Goal: Task Accomplishment & Management: Manage account settings

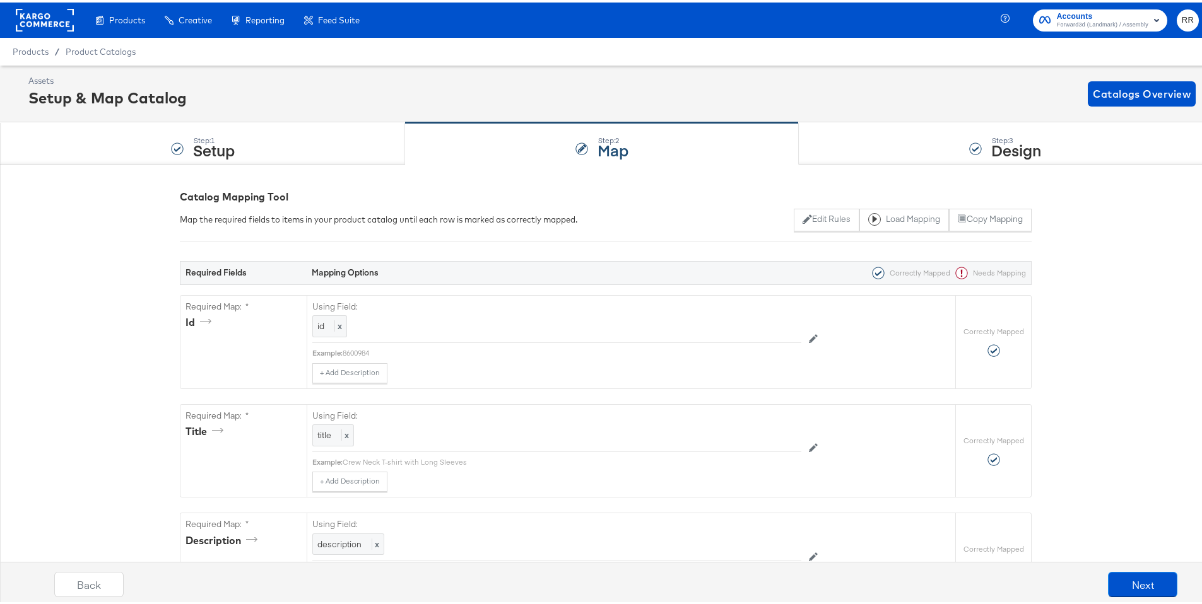
click at [43, 20] on rect at bounding box center [45, 17] width 58 height 23
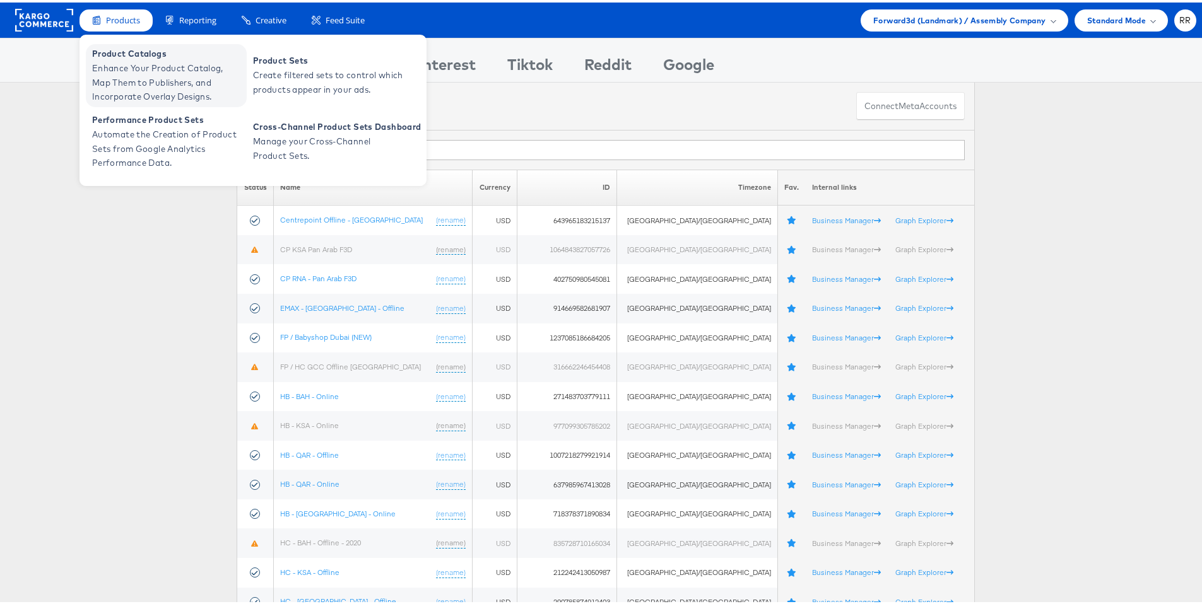
click at [133, 59] on span "Enhance Your Product Catalog, Map Them to Publishers, and Incorporate Overlay D…" at bounding box center [167, 80] width 151 height 43
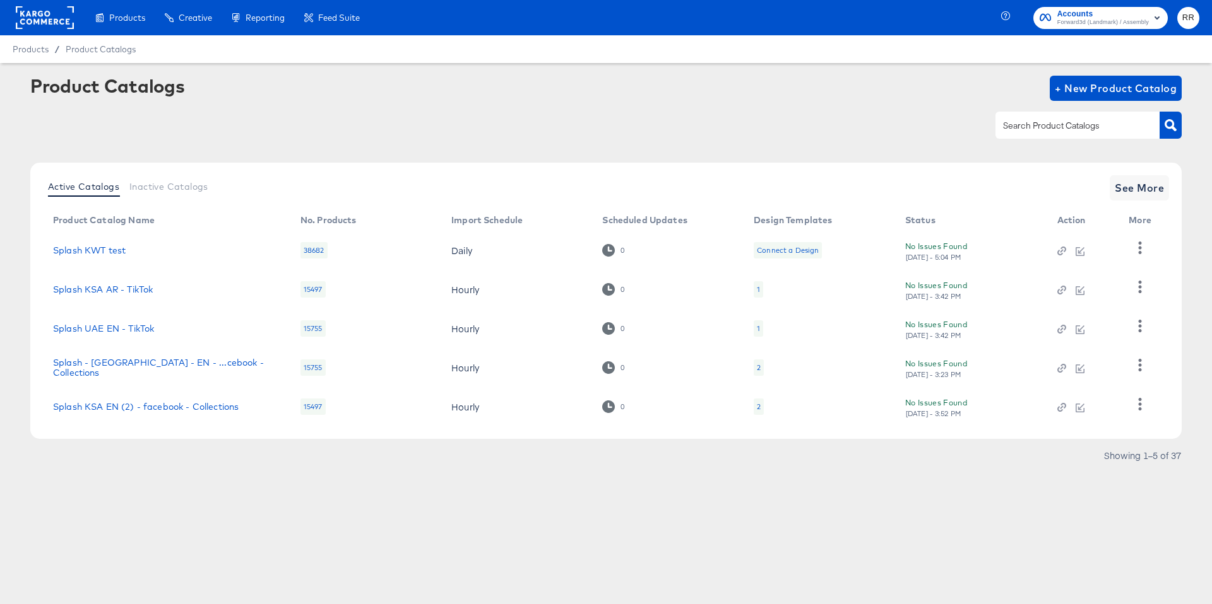
click at [1025, 126] on input "text" at bounding box center [1067, 126] width 134 height 15
type input "splash"
click at [1133, 196] on span "See More" at bounding box center [1138, 188] width 49 height 18
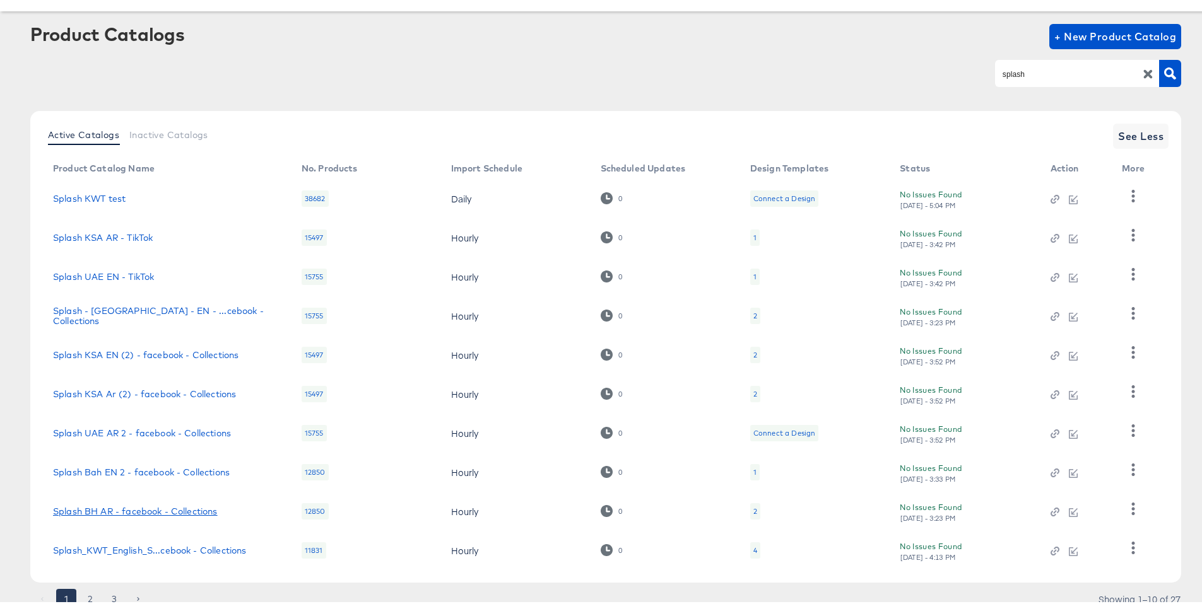
scroll to position [101, 0]
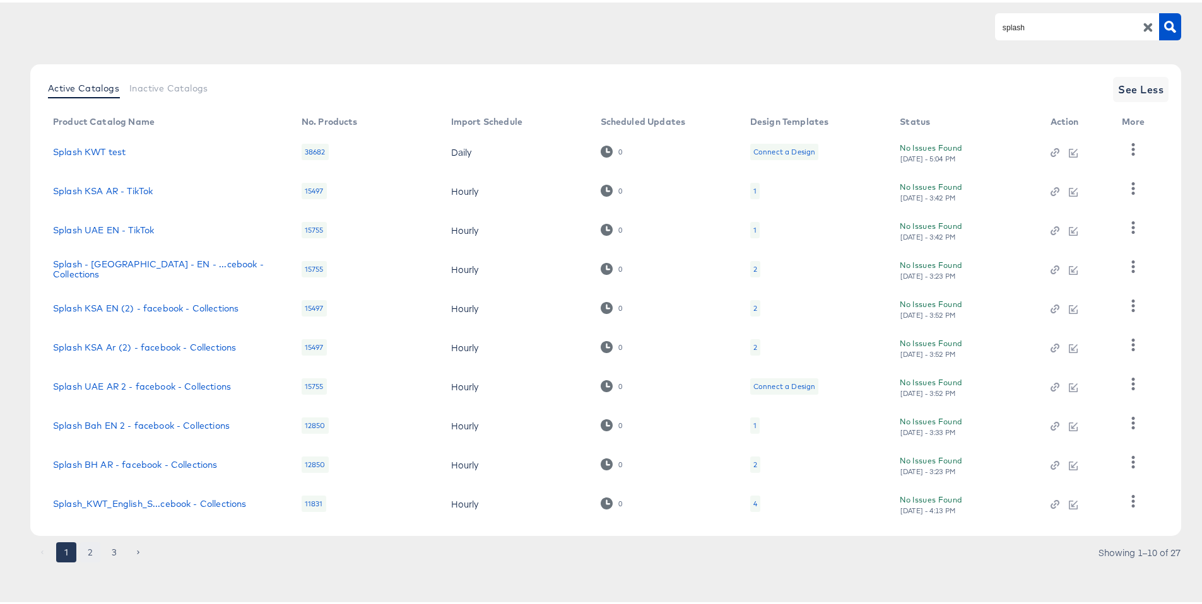
click at [90, 557] on button "2" at bounding box center [90, 550] width 20 height 20
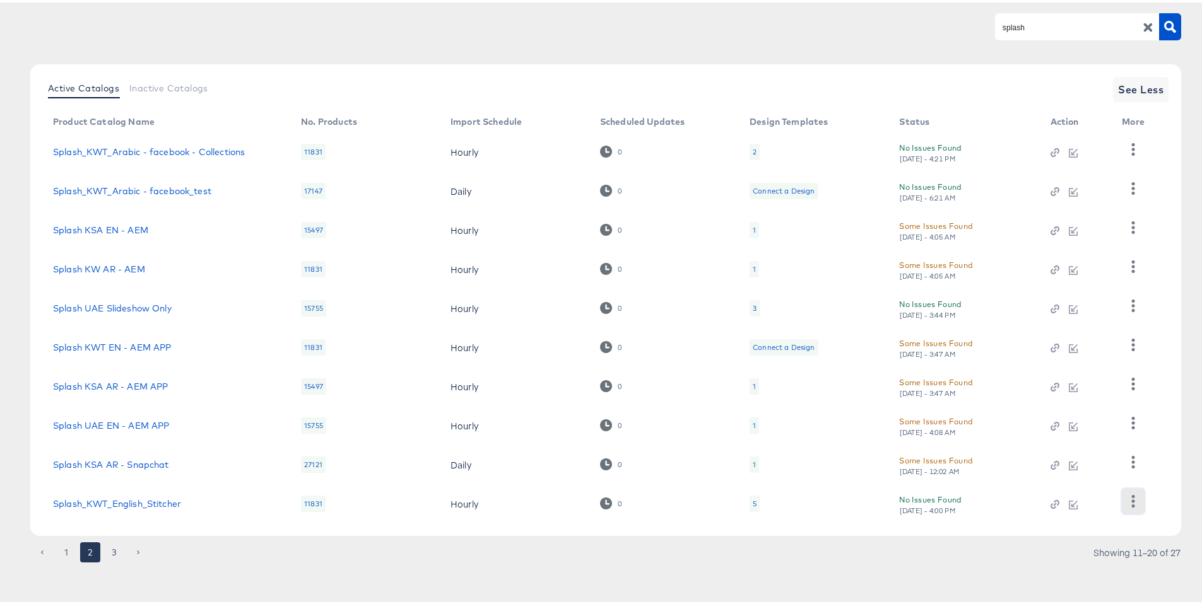
click at [1134, 496] on icon "button" at bounding box center [1133, 499] width 12 height 12
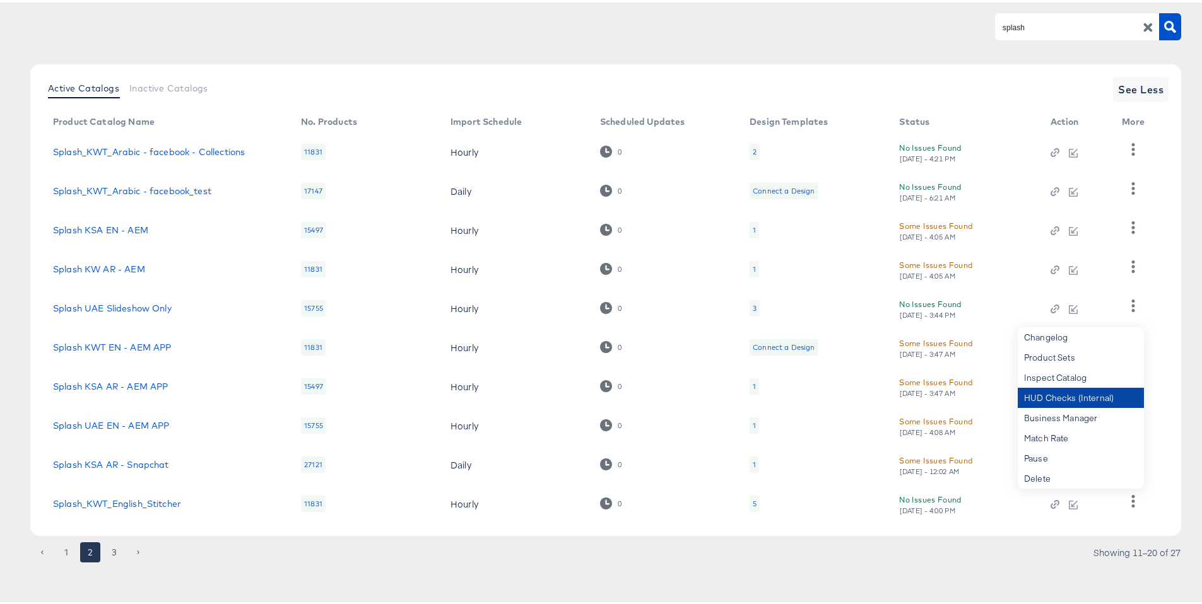
click at [1059, 402] on div "HUD Checks (Internal)" at bounding box center [1081, 396] width 126 height 20
click at [1041, 504] on td at bounding box center [1077, 501] width 72 height 39
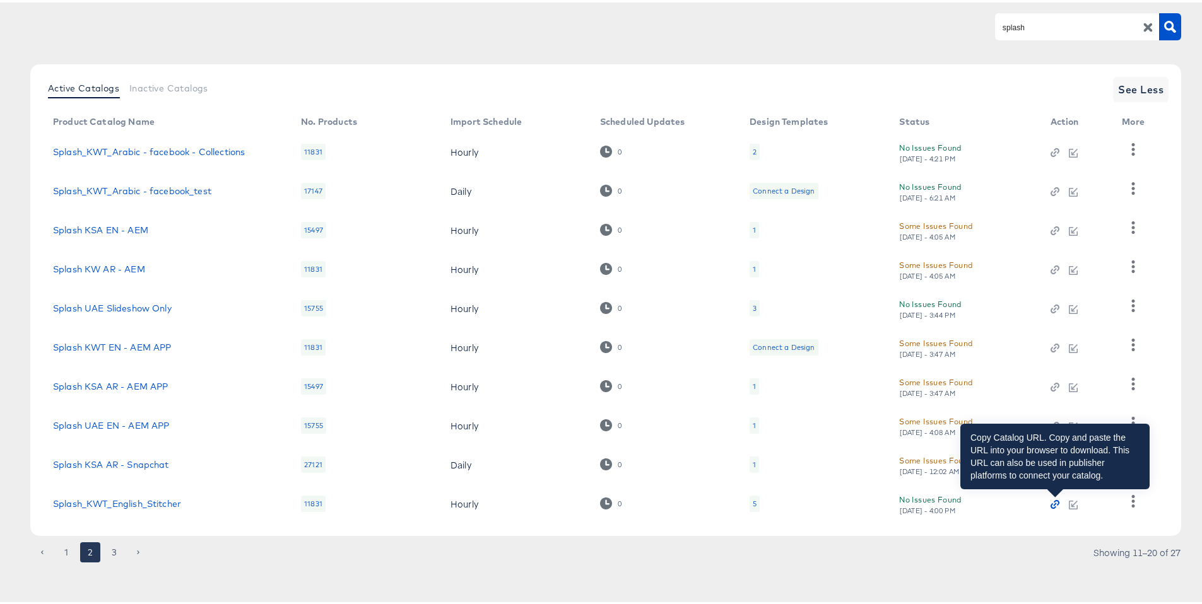
click at [1051, 500] on icon "button" at bounding box center [1055, 502] width 9 height 9
click at [1058, 504] on icon "button" at bounding box center [1055, 502] width 9 height 9
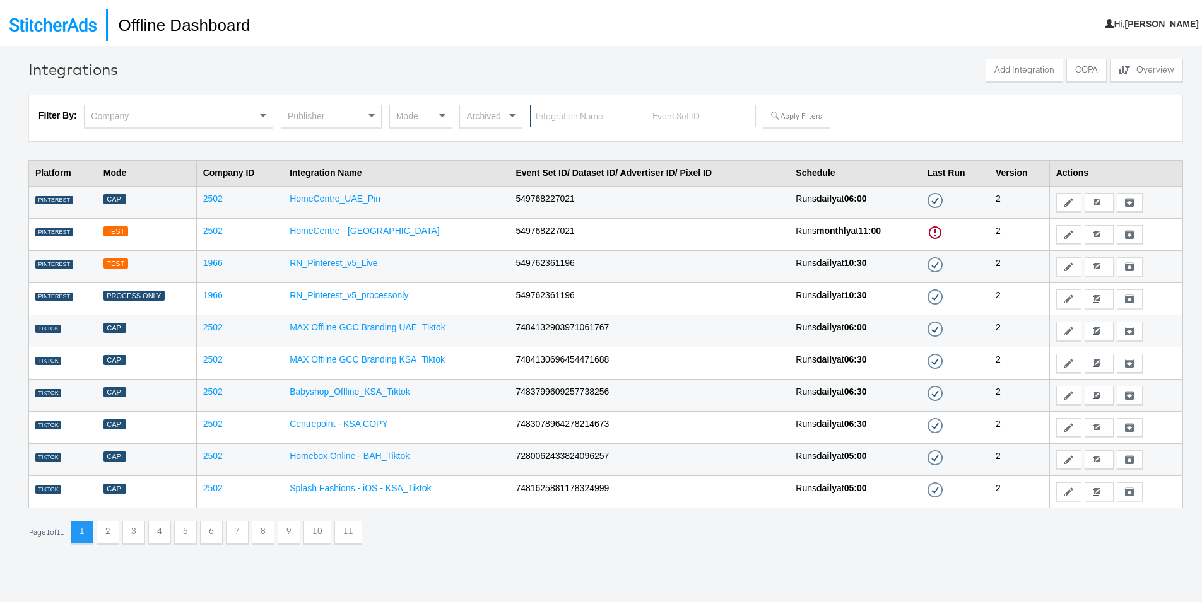
click at [586, 116] on input "text" at bounding box center [584, 113] width 109 height 23
type input "box"
click at [782, 116] on button "Apply Filters" at bounding box center [796, 113] width 67 height 23
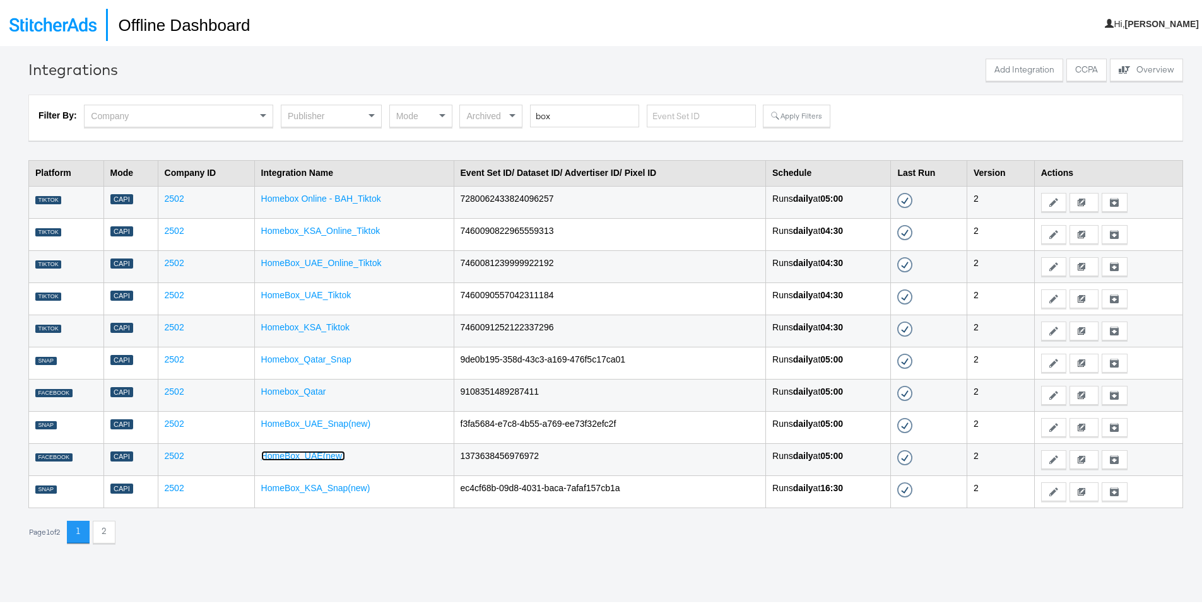
click at [323, 454] on link "HomeBox_UAE(new)" at bounding box center [303, 454] width 84 height 10
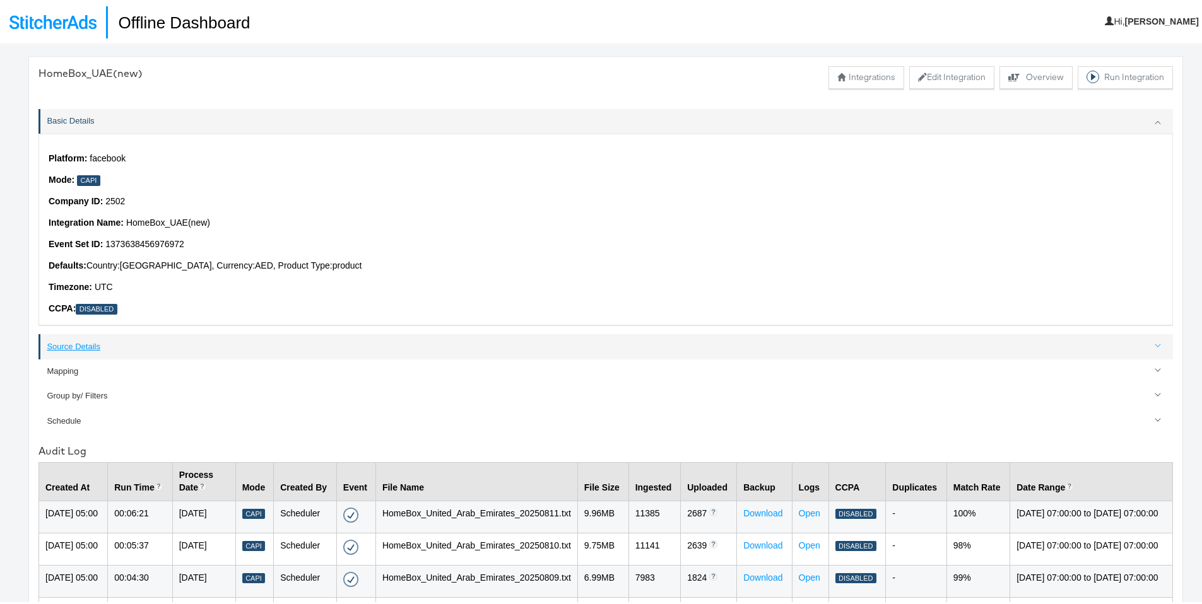
scroll to position [5, 0]
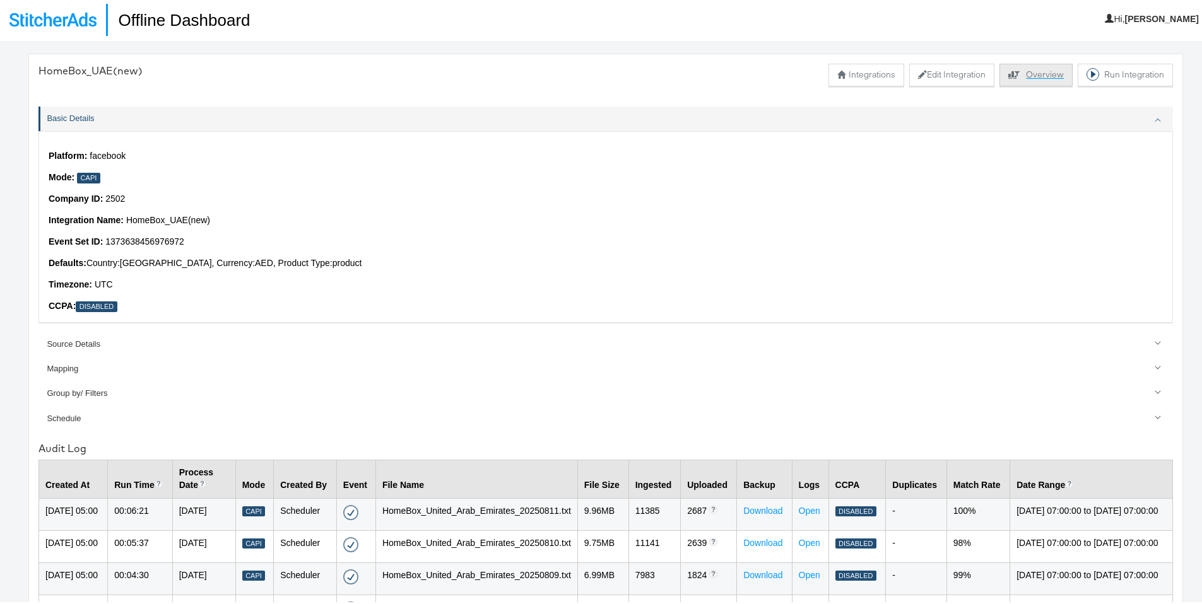
click at [1029, 78] on button "Explore activity for this offline processor Overview" at bounding box center [1036, 72] width 73 height 23
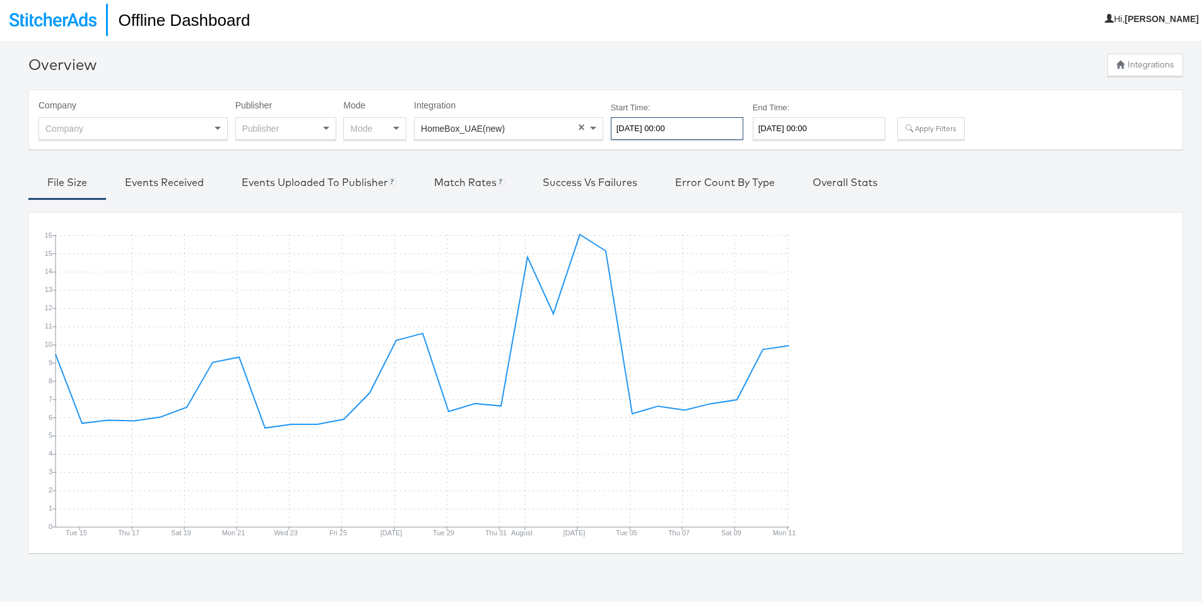
click at [667, 132] on input "2025-07-14 00:00" at bounding box center [677, 126] width 133 height 23
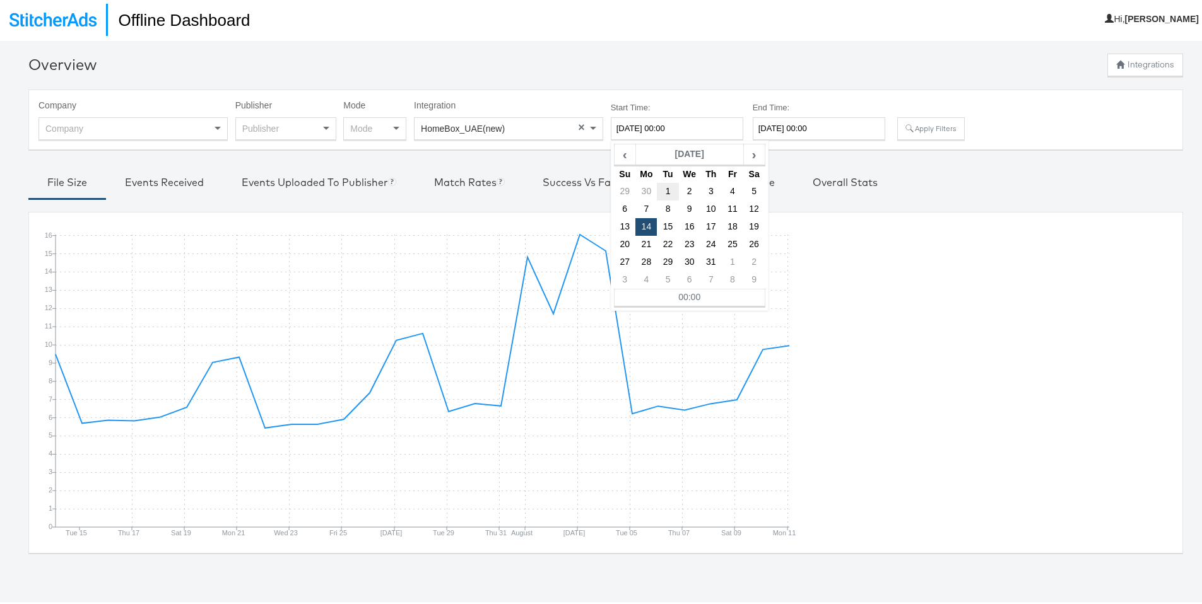
click at [667, 191] on td "1" at bounding box center [667, 189] width 21 height 18
type input "2025-07-01 00:00"
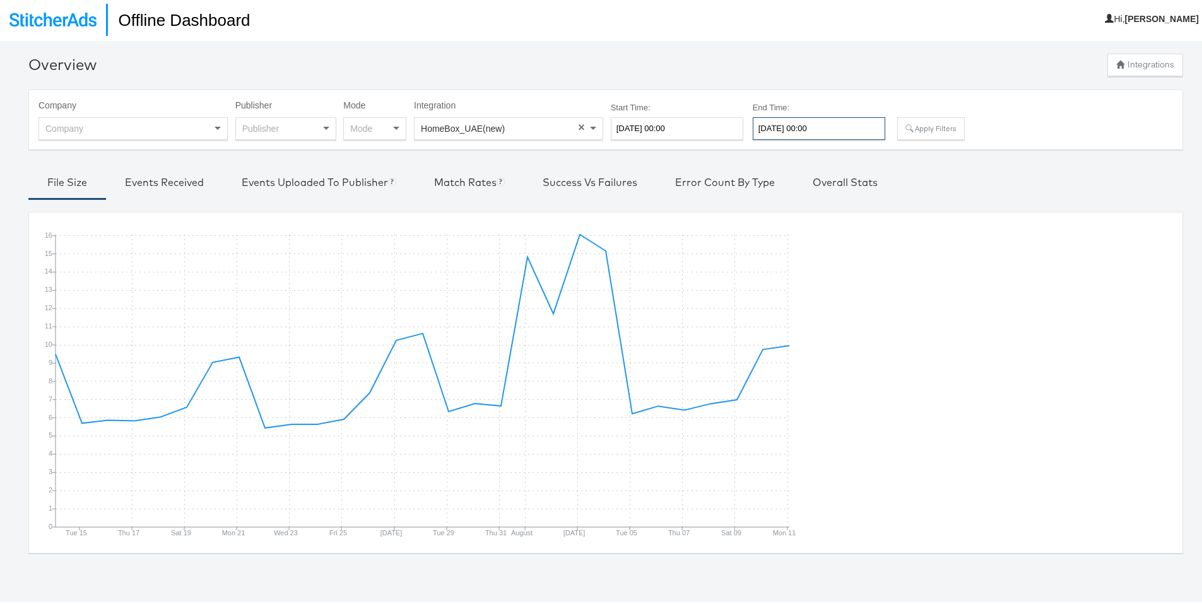
click at [795, 134] on input "2025-08-13 00:00" at bounding box center [819, 126] width 133 height 23
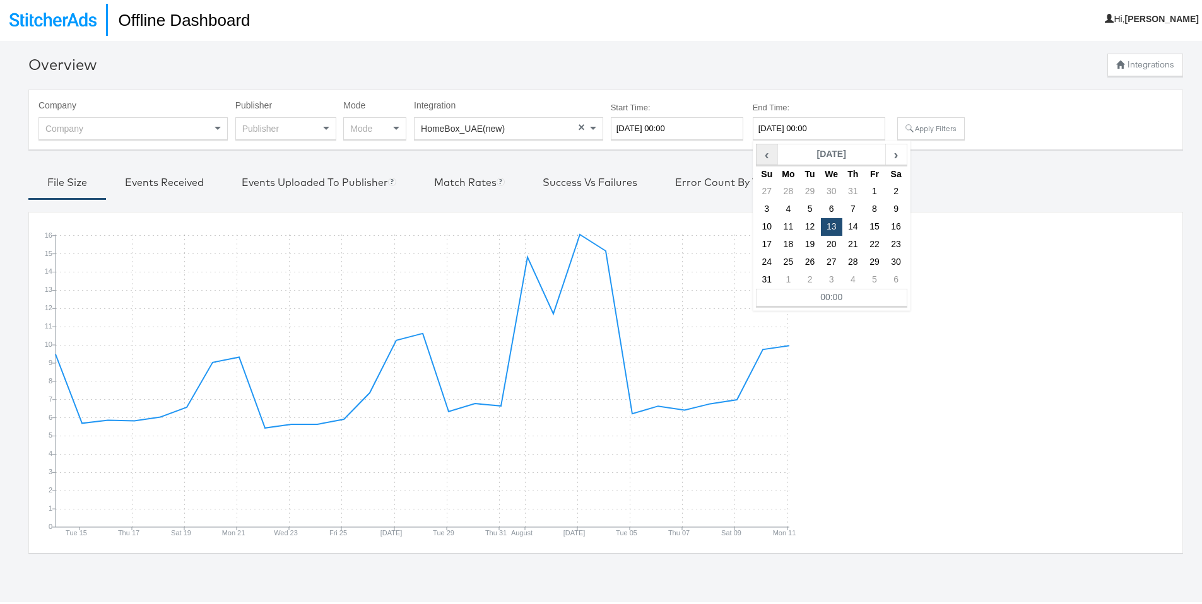
click at [758, 145] on span "‹" at bounding box center [767, 152] width 20 height 19
click at [845, 257] on td "31" at bounding box center [852, 260] width 21 height 18
type input "2025-07-31 00:00"
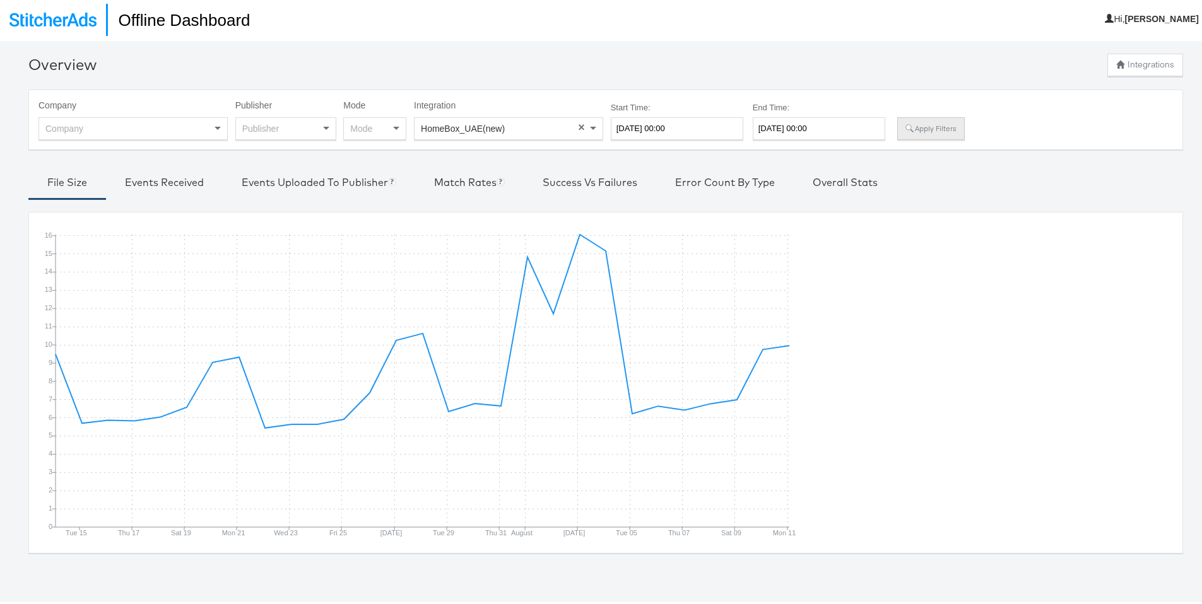
click at [923, 126] on button "Apply Filters" at bounding box center [930, 126] width 67 height 23
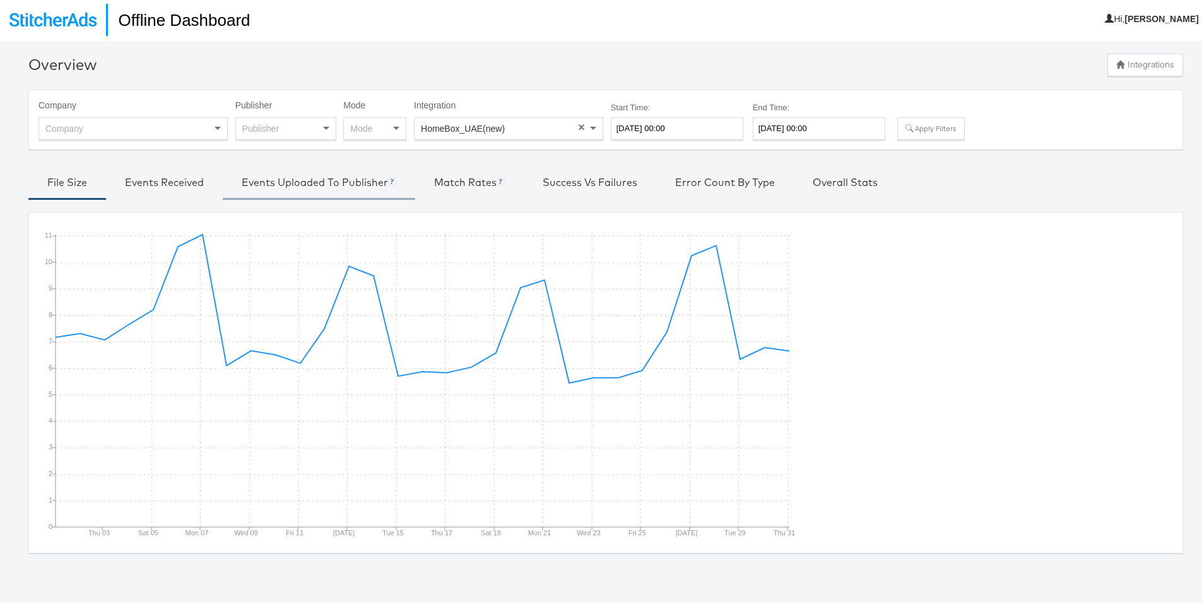
click at [329, 182] on div "Events Uploaded to Publisher Currently, we support Facebook, Pinterest, Snapchat" at bounding box center [319, 180] width 155 height 15
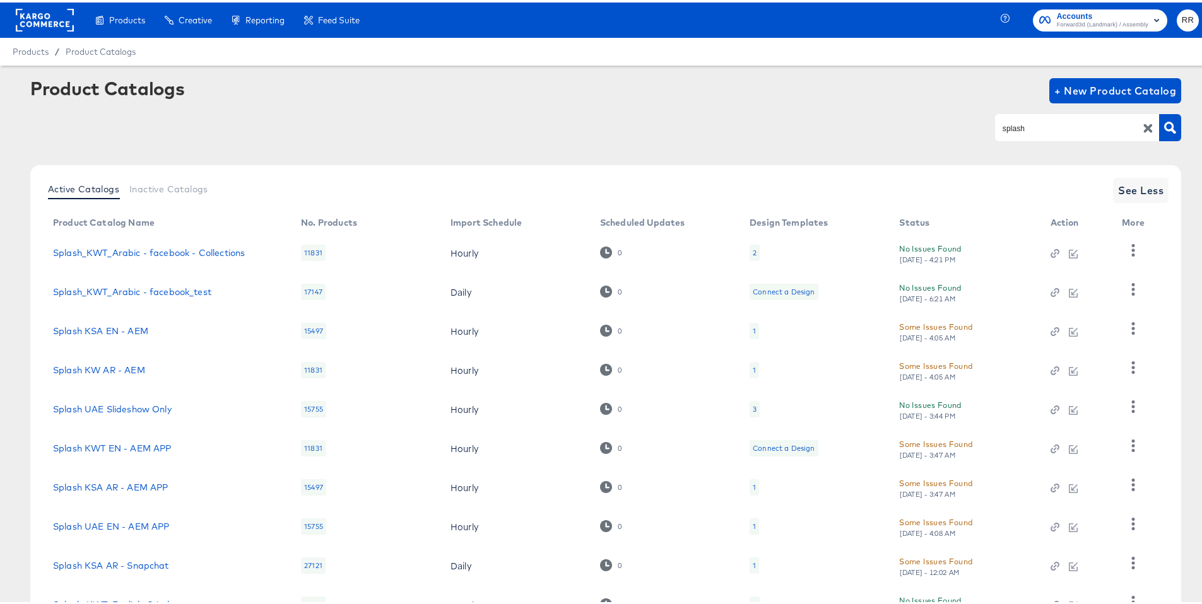
click at [53, 21] on rect at bounding box center [45, 17] width 58 height 23
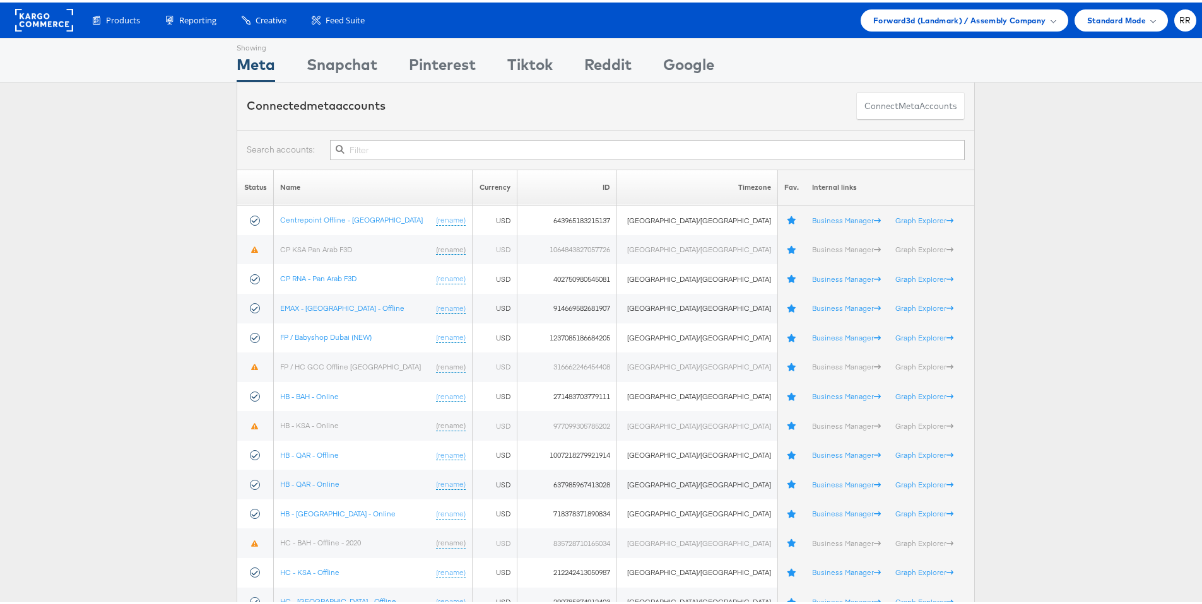
click at [47, 24] on rect at bounding box center [44, 17] width 58 height 23
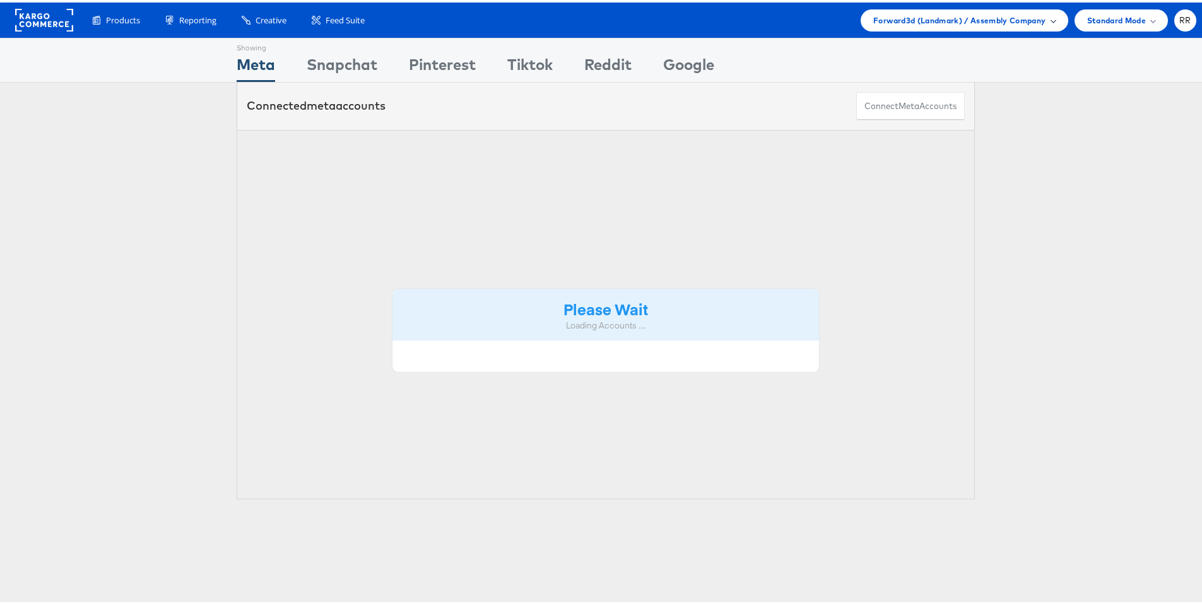
click at [936, 9] on div "Forward3d (Landmark) / Assembly Company" at bounding box center [964, 18] width 207 height 22
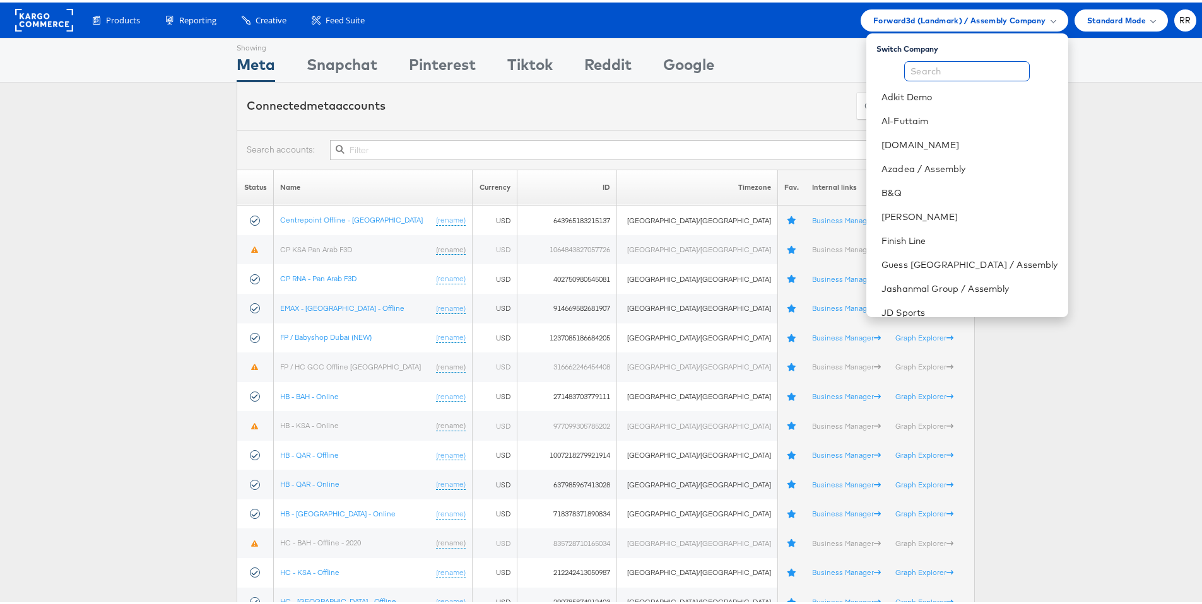
click at [928, 69] on input "text" at bounding box center [967, 69] width 126 height 20
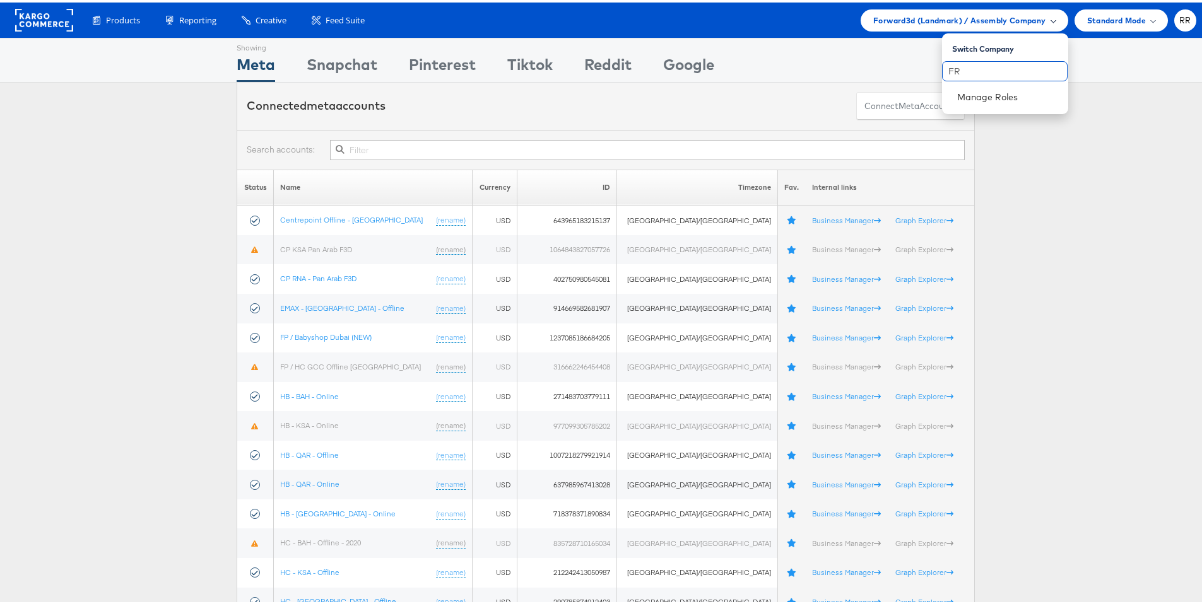
type input "FR"
drag, startPoint x: 947, startPoint y: 26, endPoint x: 770, endPoint y: 23, distance: 176.7
click at [947, 26] on div "Forward3d (Landmark) / Assembly Company" at bounding box center [964, 18] width 207 height 22
click at [35, 14] on rect at bounding box center [44, 17] width 58 height 23
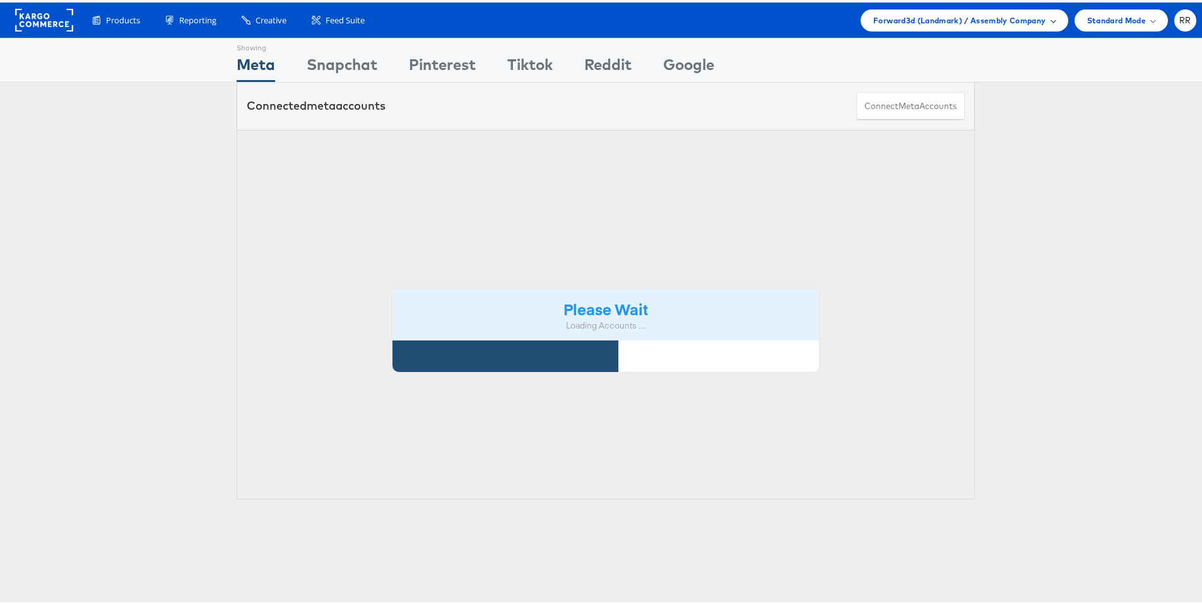
click at [996, 22] on span "Forward3d (Landmark) / Assembly Company" at bounding box center [959, 17] width 172 height 13
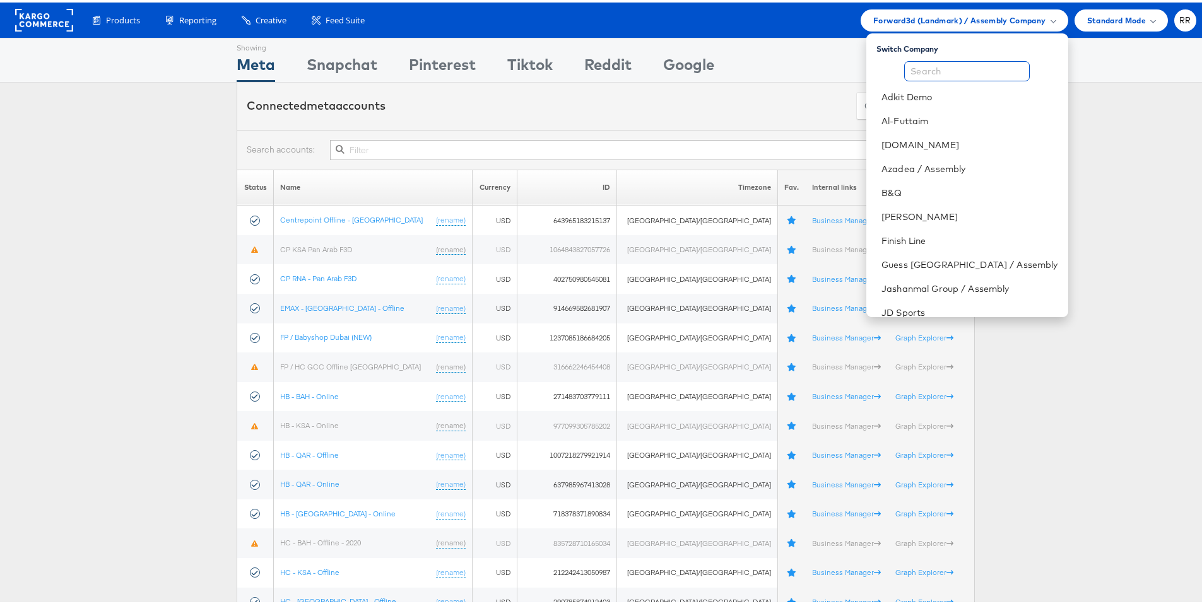
click at [957, 65] on input "text" at bounding box center [967, 69] width 126 height 20
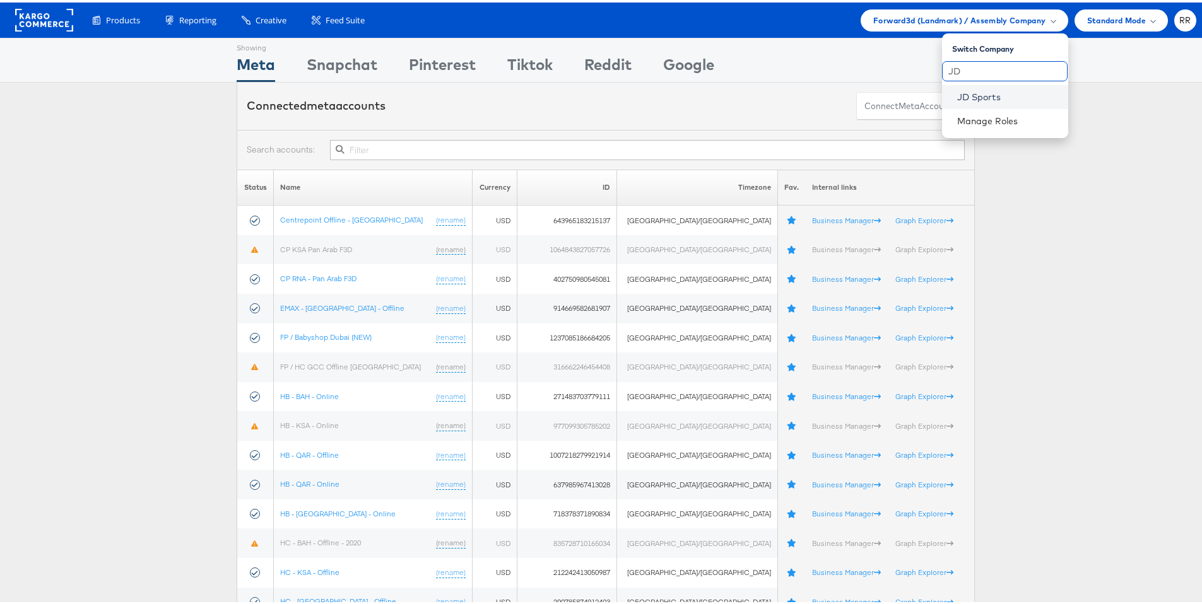
type input "JD"
click at [981, 97] on link "JD Sports" at bounding box center [1007, 94] width 101 height 13
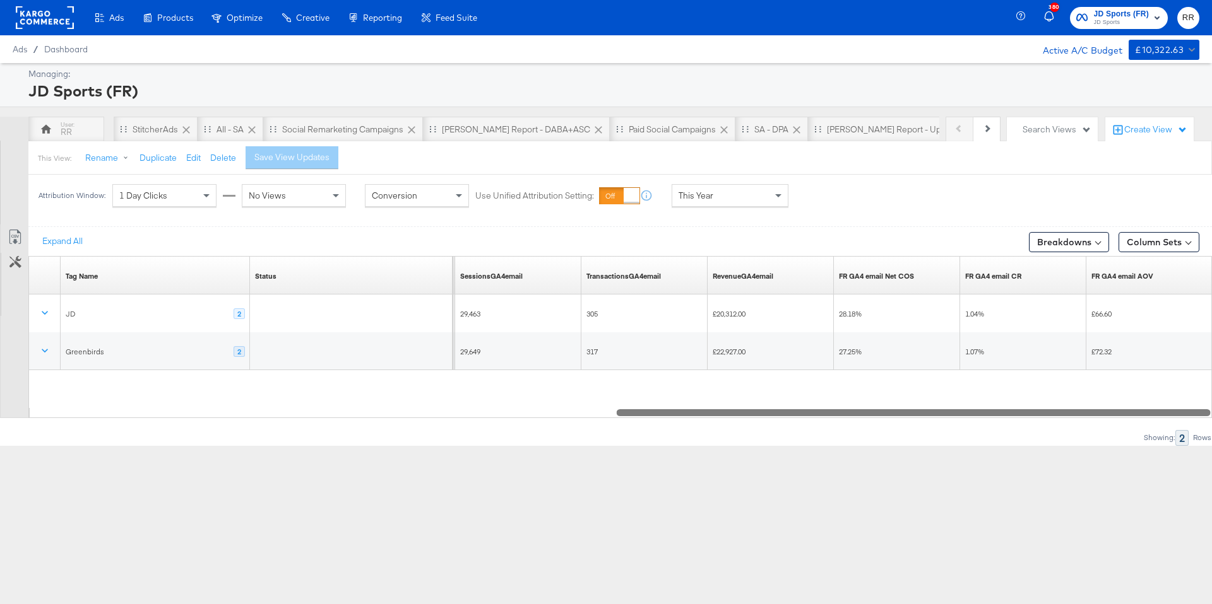
drag, startPoint x: 488, startPoint y: 411, endPoint x: 1155, endPoint y: 401, distance: 666.4
click at [1155, 401] on div "Tag Name Sorting Unavailable Status Sorting Unavailable Purchases ROAS (Website…" at bounding box center [619, 337] width 1183 height 162
